Goal: Transaction & Acquisition: Purchase product/service

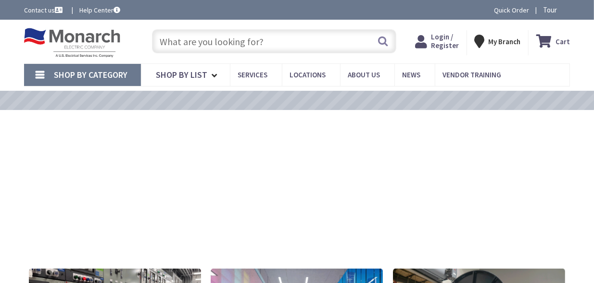
click at [212, 39] on input "text" at bounding box center [274, 41] width 244 height 24
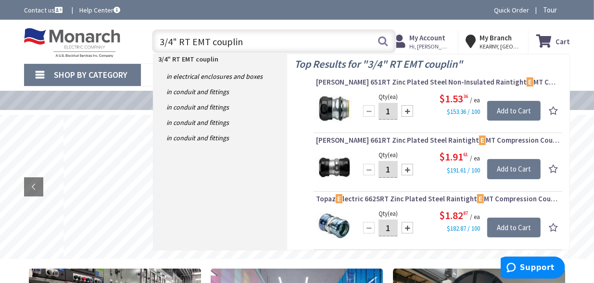
type input "3/4" RT EMT coupling"
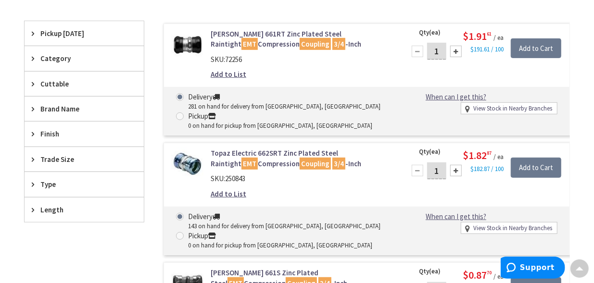
scroll to position [241, 0]
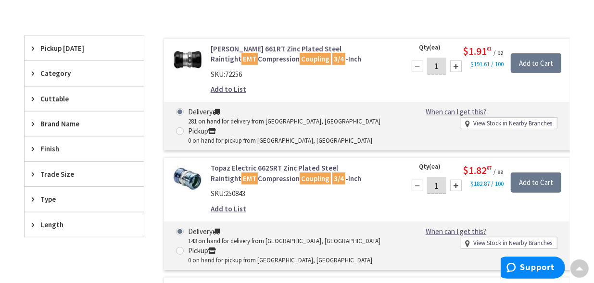
click at [273, 165] on link "Topaz Electric 662SRT Zinc Plated Steel Raintight EMT Compression Coupling 3/4 …" at bounding box center [302, 173] width 183 height 21
